Goal: Information Seeking & Learning: Understand process/instructions

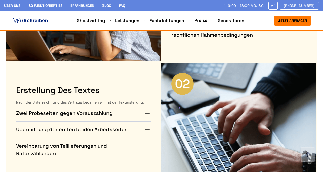
scroll to position [293, 0]
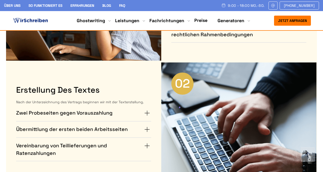
click at [96, 114] on h4 "Zwei Probeseiten gegen Vorauszahlung" at bounding box center [64, 113] width 96 height 8
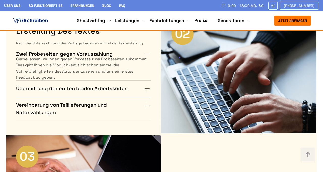
scroll to position [349, 0]
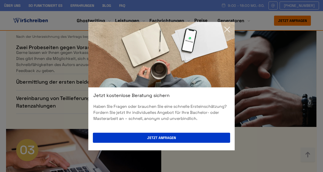
click at [226, 29] on icon at bounding box center [226, 29] width 5 height 5
